Goal: Task Accomplishment & Management: Manage account settings

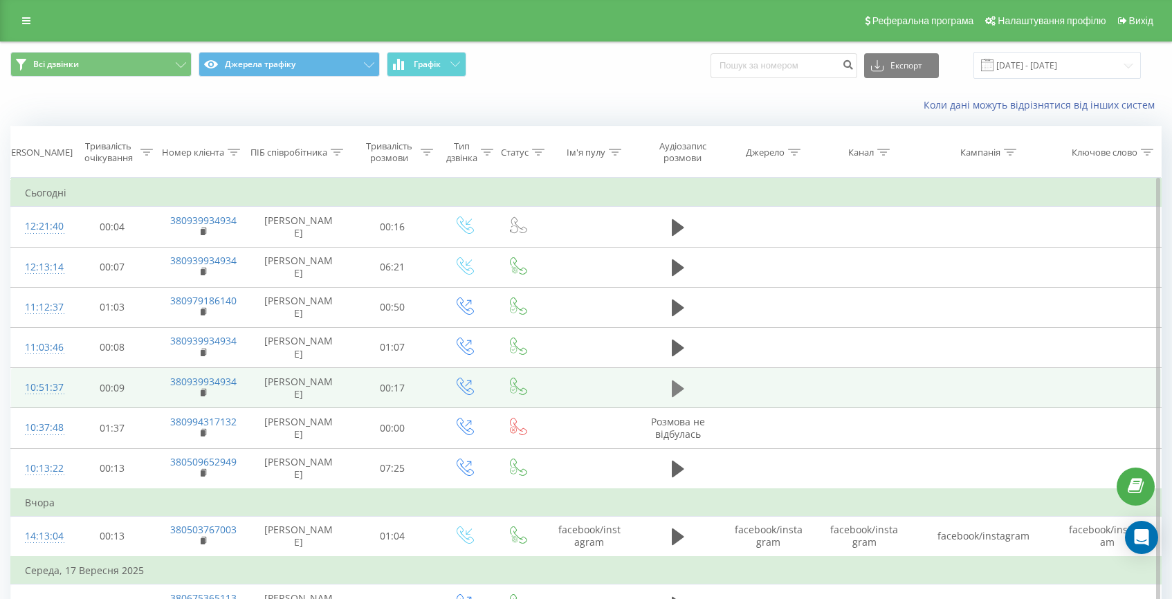
click at [677, 391] on icon at bounding box center [678, 388] width 12 height 17
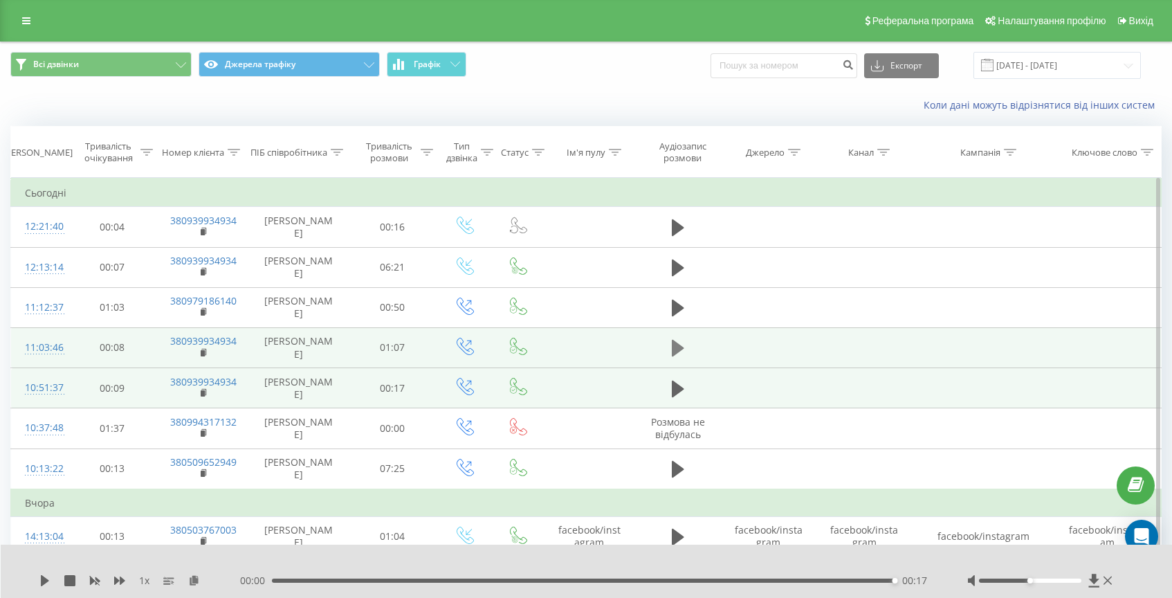
click at [683, 346] on icon at bounding box center [678, 347] width 12 height 19
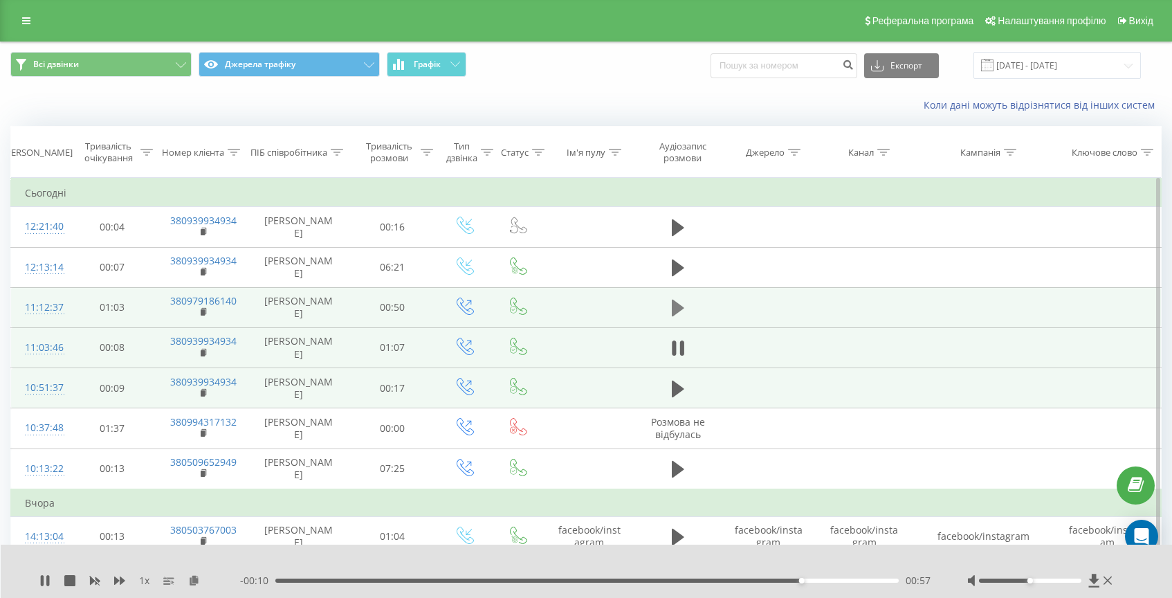
click at [674, 313] on icon at bounding box center [678, 308] width 12 height 17
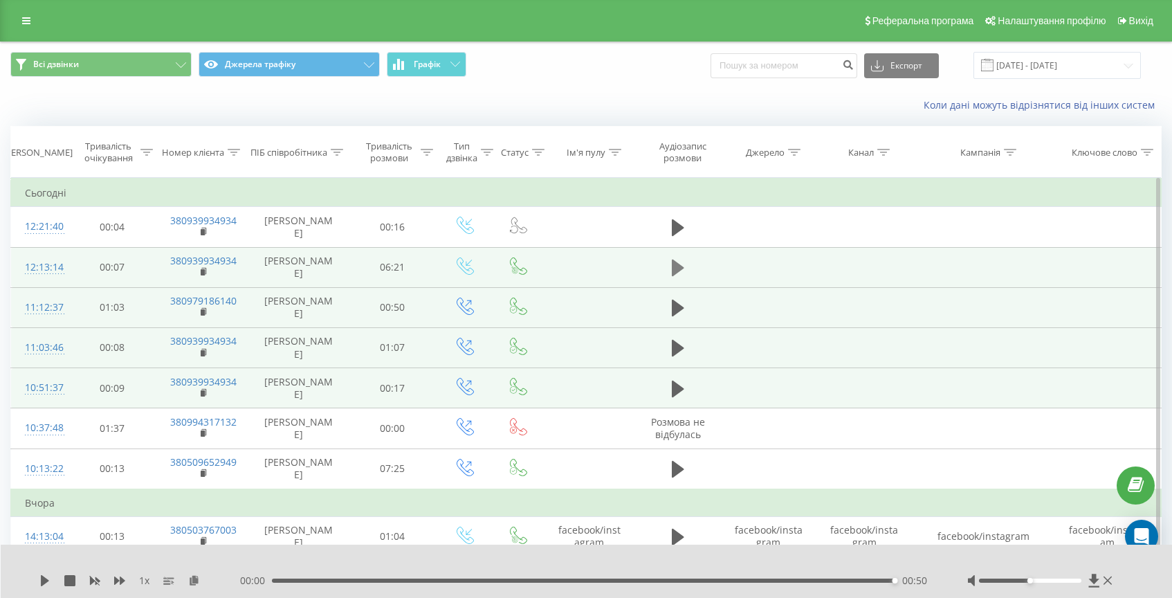
click at [673, 271] on icon at bounding box center [678, 267] width 12 height 17
click at [555, 581] on div "02:41" at bounding box center [586, 580] width 623 height 4
click at [572, 580] on div "02:52" at bounding box center [586, 580] width 623 height 4
click at [605, 578] on div "03:22" at bounding box center [586, 580] width 623 height 4
click at [611, 581] on div "03:22" at bounding box center [586, 580] width 623 height 4
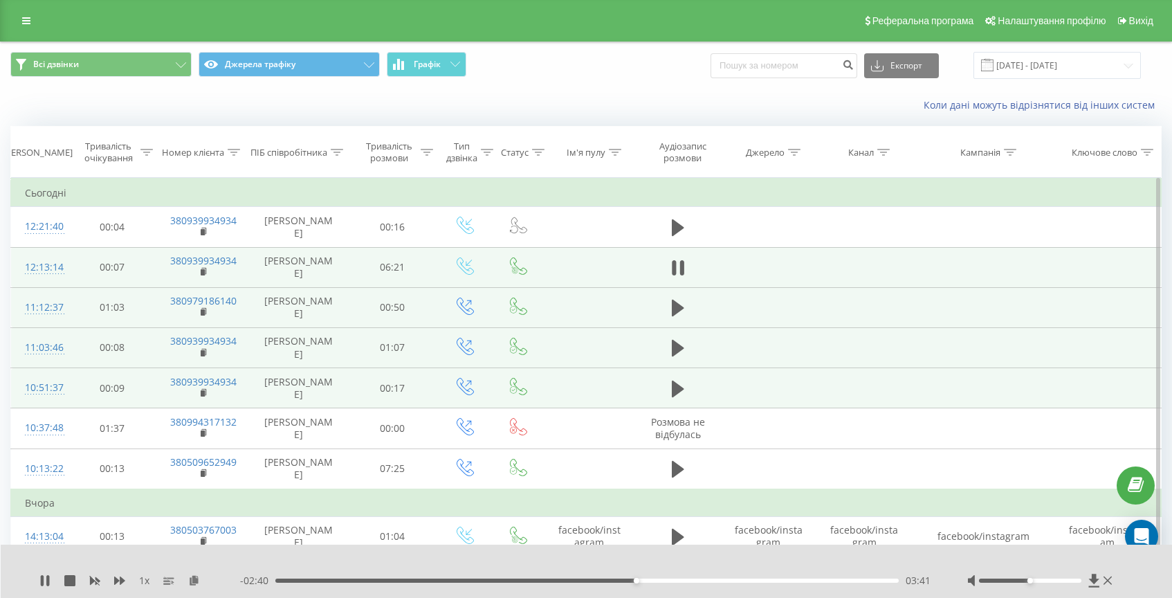
click at [650, 576] on div "- 02:40 03:41 03:41" at bounding box center [586, 581] width 693 height 14
click at [655, 578] on div "00:00" at bounding box center [586, 580] width 623 height 4
click at [665, 579] on div "03:54" at bounding box center [586, 580] width 623 height 4
click at [688, 579] on div "03:59" at bounding box center [586, 580] width 623 height 4
click at [805, 576] on div "- 01:05 05:16 05:16" at bounding box center [586, 579] width 693 height 14
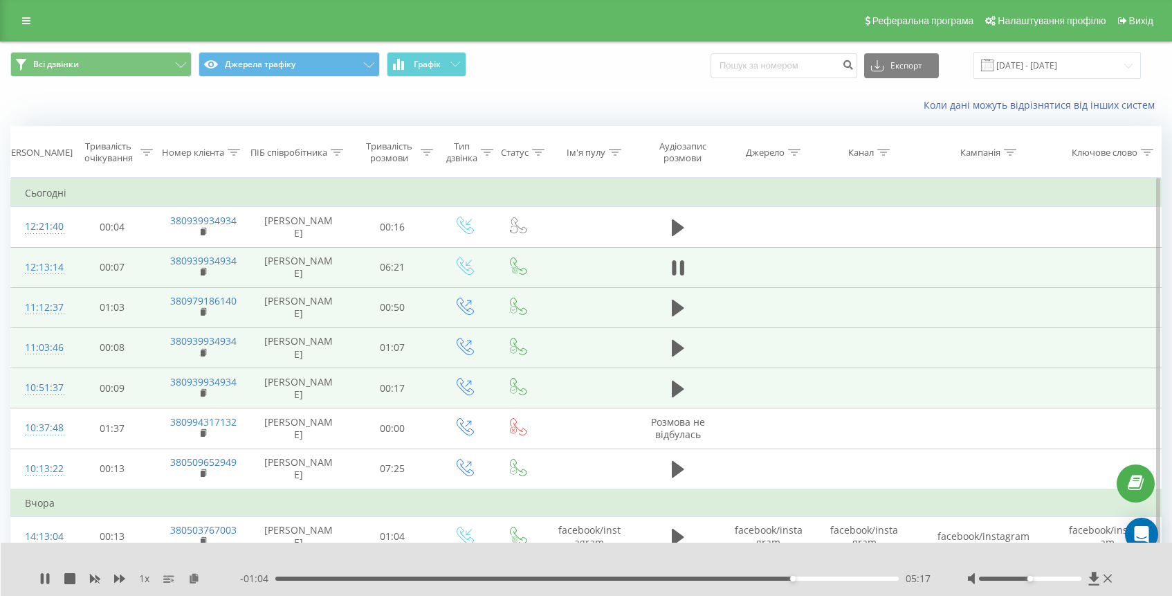
click at [816, 579] on div "05:17" at bounding box center [586, 578] width 623 height 4
click at [843, 579] on div "05:48" at bounding box center [586, 578] width 623 height 4
click at [862, 579] on div "05:52" at bounding box center [586, 578] width 623 height 4
click at [871, 580] on div "06:01" at bounding box center [586, 578] width 623 height 4
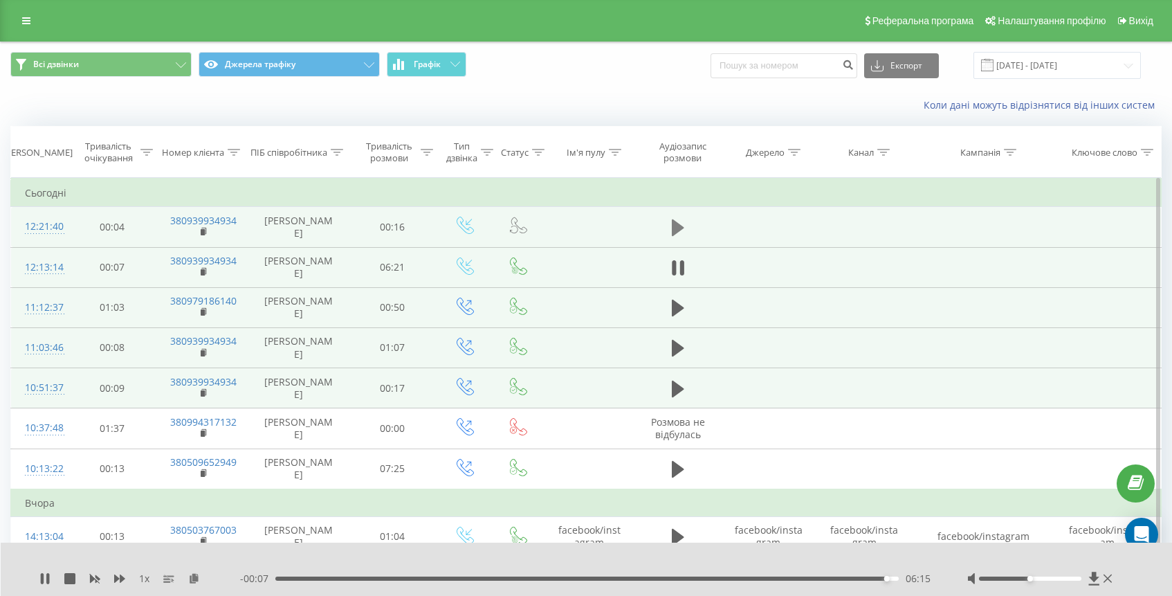
click at [675, 225] on icon at bounding box center [678, 227] width 12 height 17
click at [675, 225] on icon at bounding box center [674, 227] width 4 height 15
click at [22, 26] on icon at bounding box center [26, 21] width 8 height 10
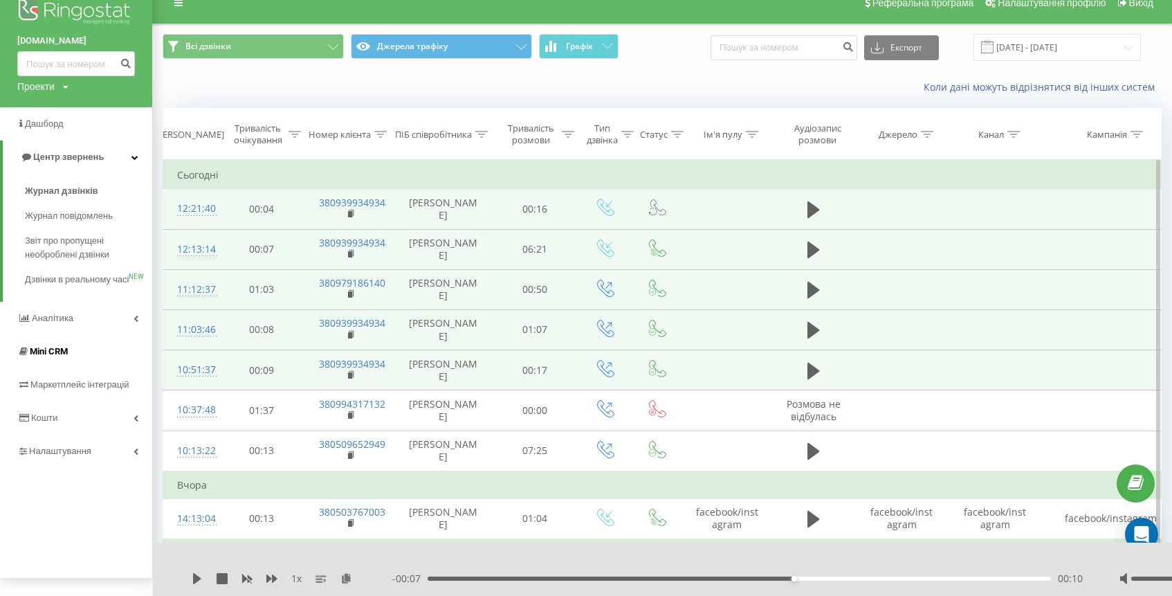
scroll to position [22, 0]
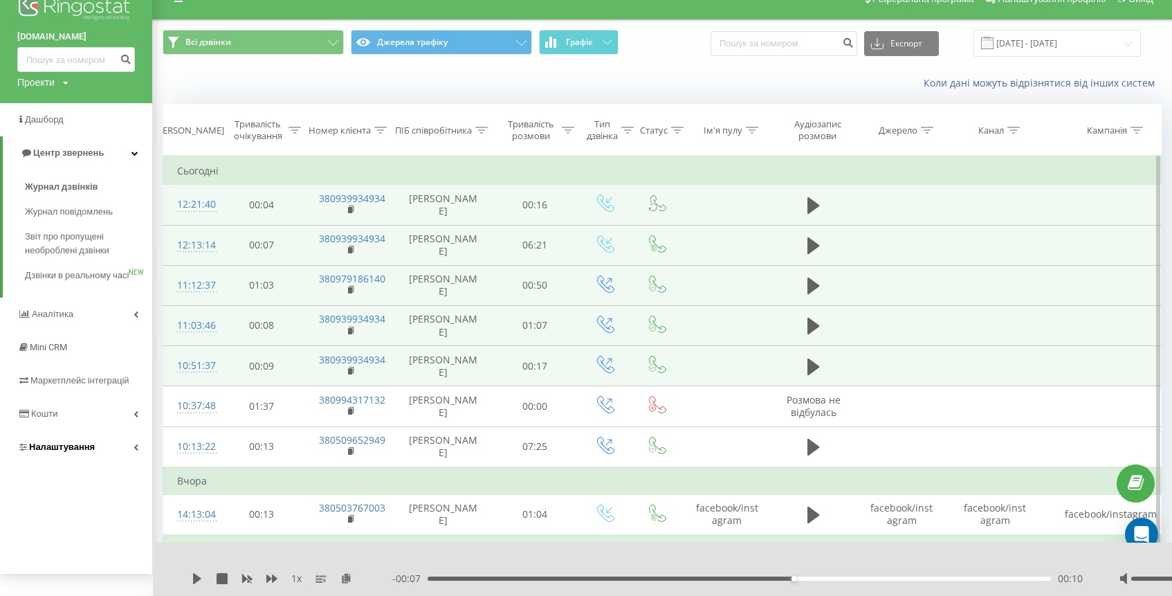
click at [82, 452] on span "Налаштування" at bounding box center [62, 446] width 66 height 10
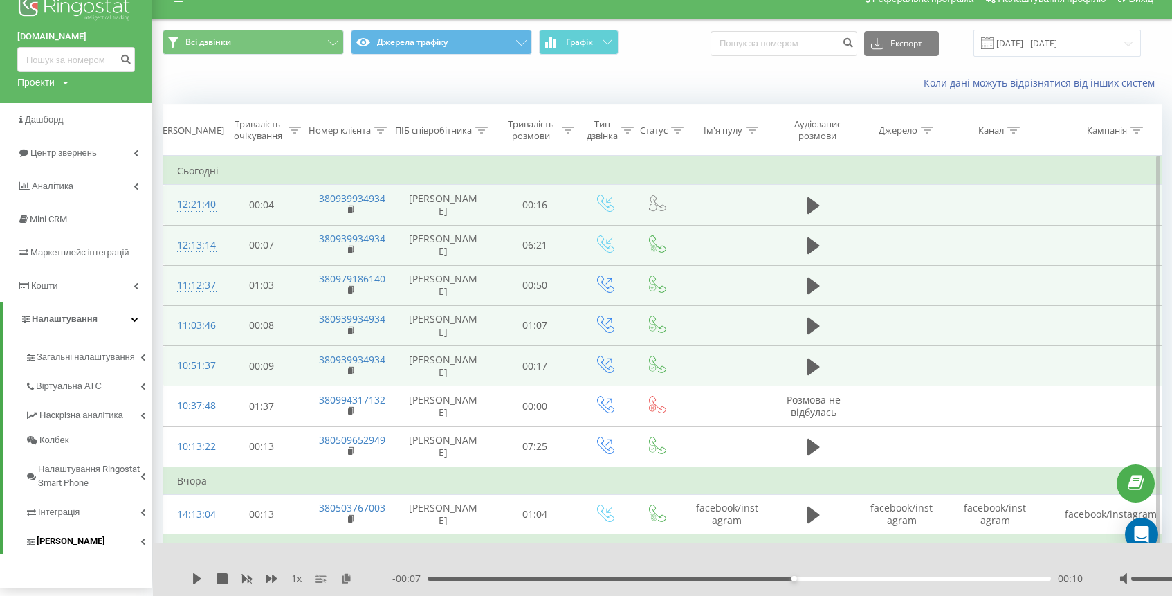
click at [72, 538] on span "[PERSON_NAME]" at bounding box center [71, 541] width 69 height 14
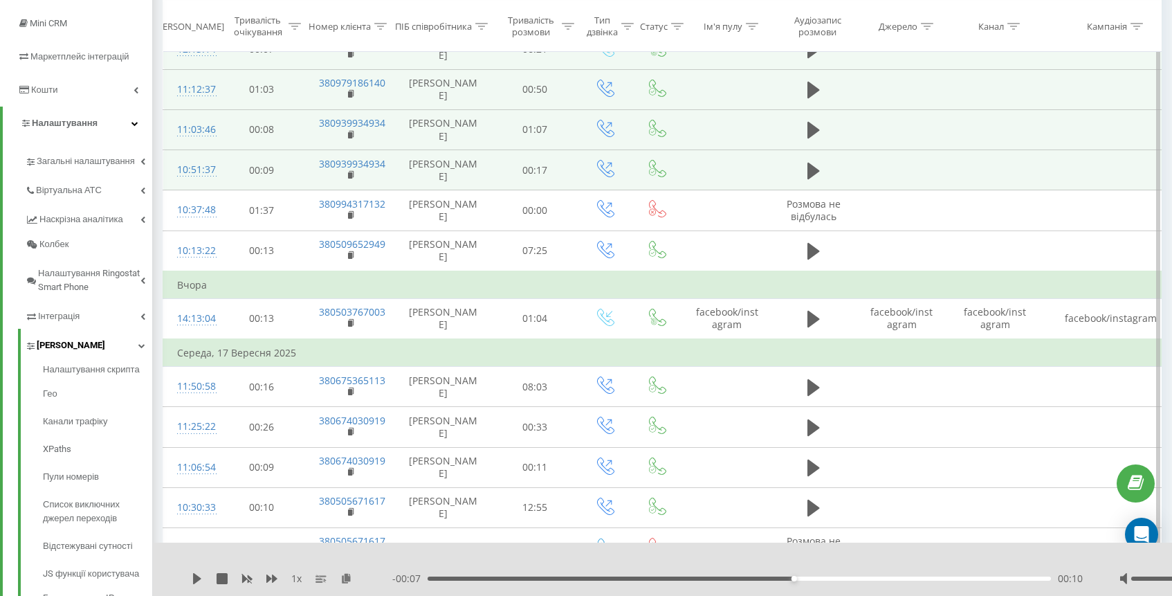
scroll to position [221, 0]
click at [100, 473] on link "Пули номерів" at bounding box center [97, 474] width 109 height 28
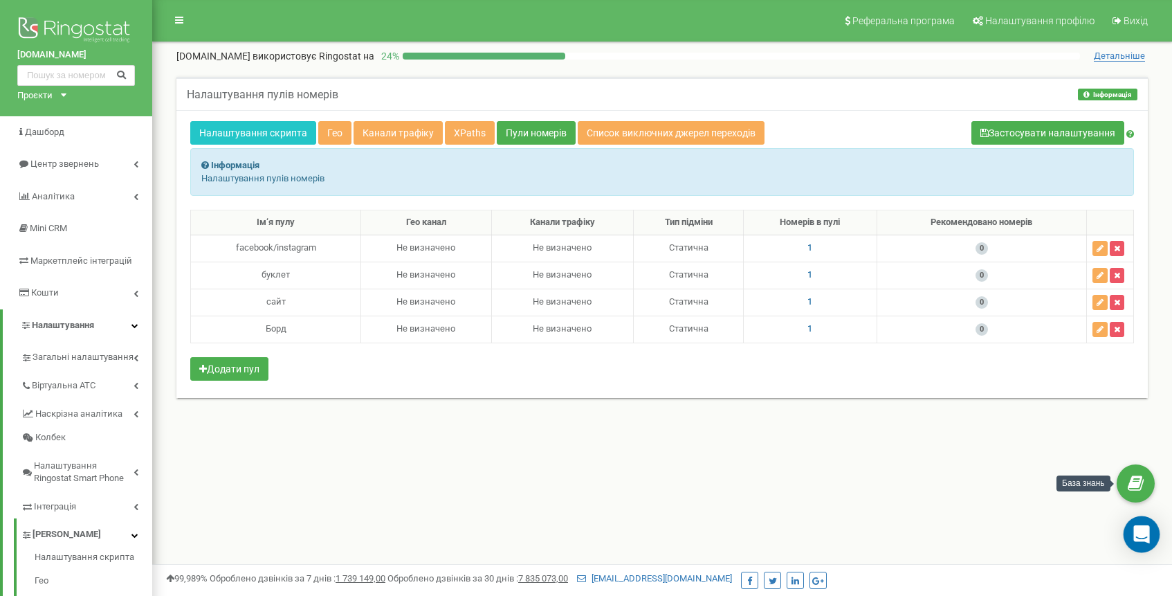
click at [1142, 536] on icon "Open Intercom Messenger" at bounding box center [1141, 534] width 16 height 18
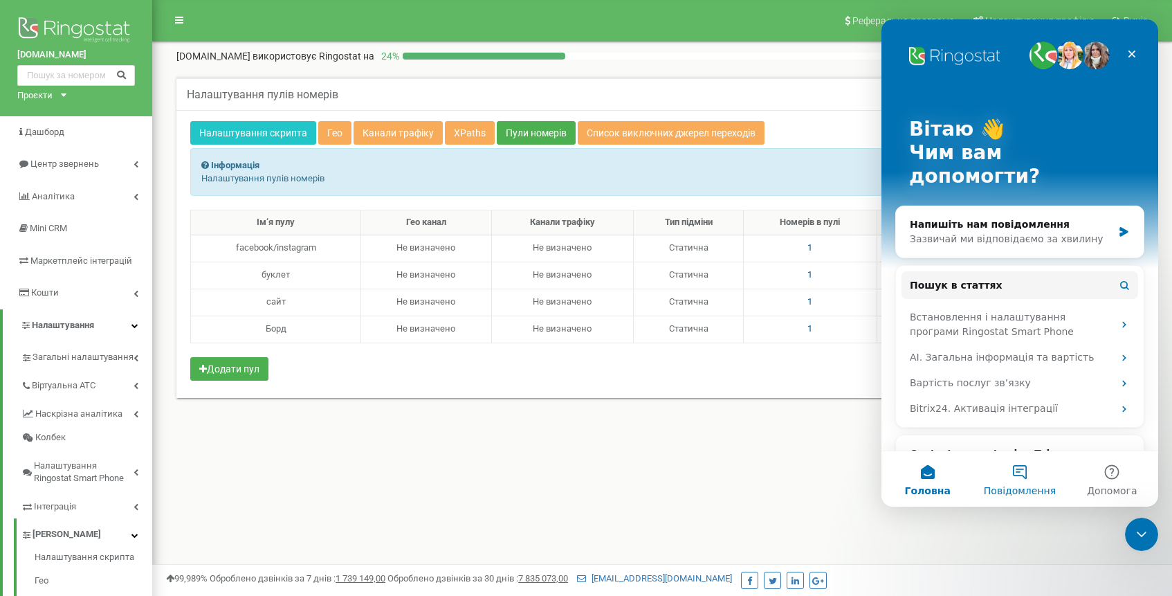
click at [1018, 480] on button "Повідомлення" at bounding box center [1020, 478] width 92 height 55
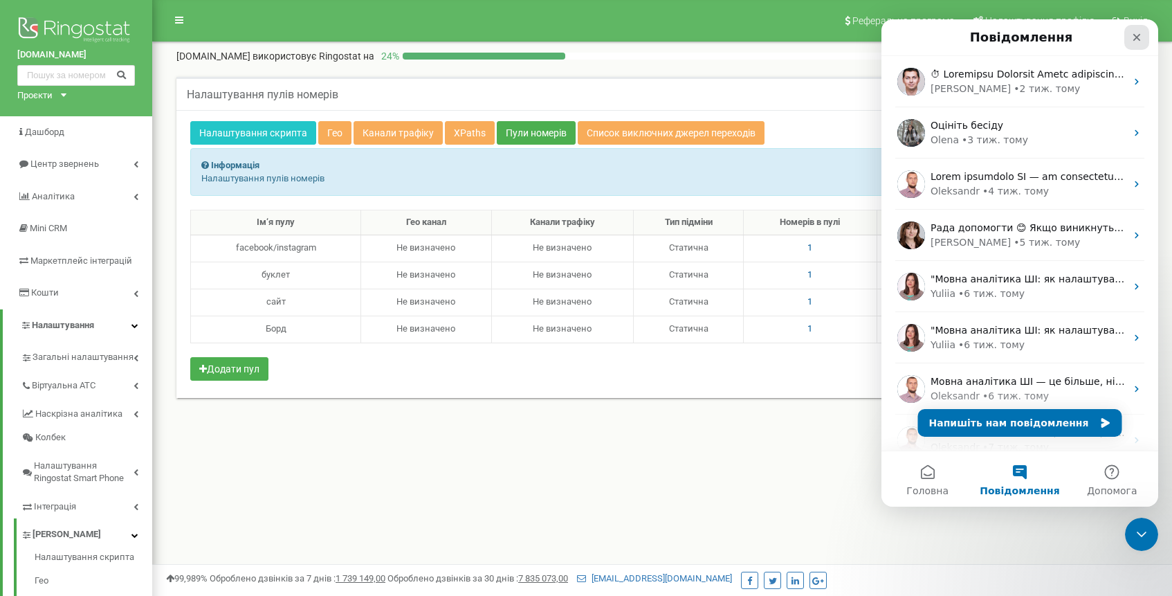
click at [1138, 36] on icon "Закрити" at bounding box center [1137, 38] width 8 height 8
